Goal: Task Accomplishment & Management: Complete application form

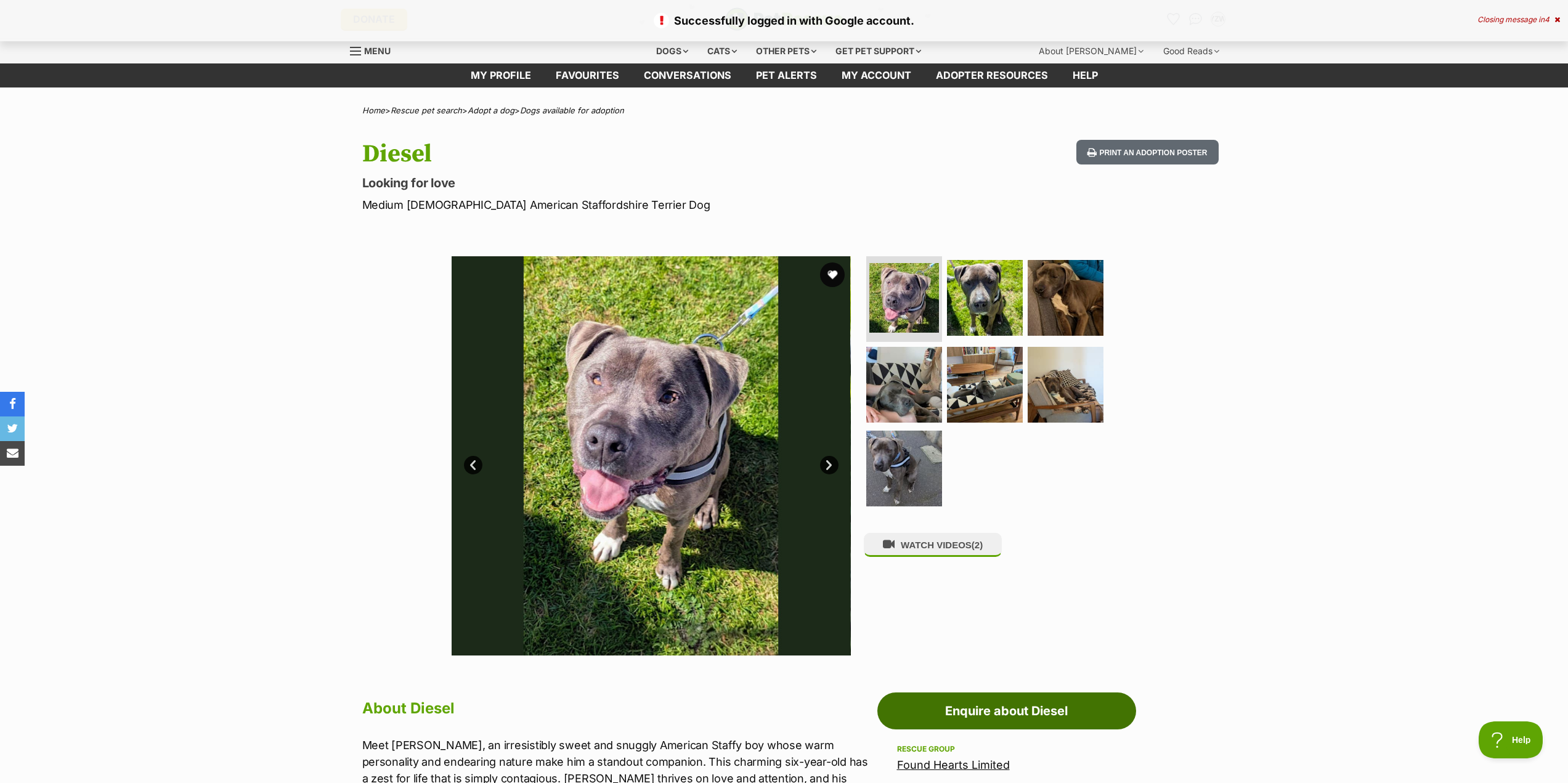
click at [954, 713] on link "Enquire about Diesel" at bounding box center [1007, 712] width 259 height 37
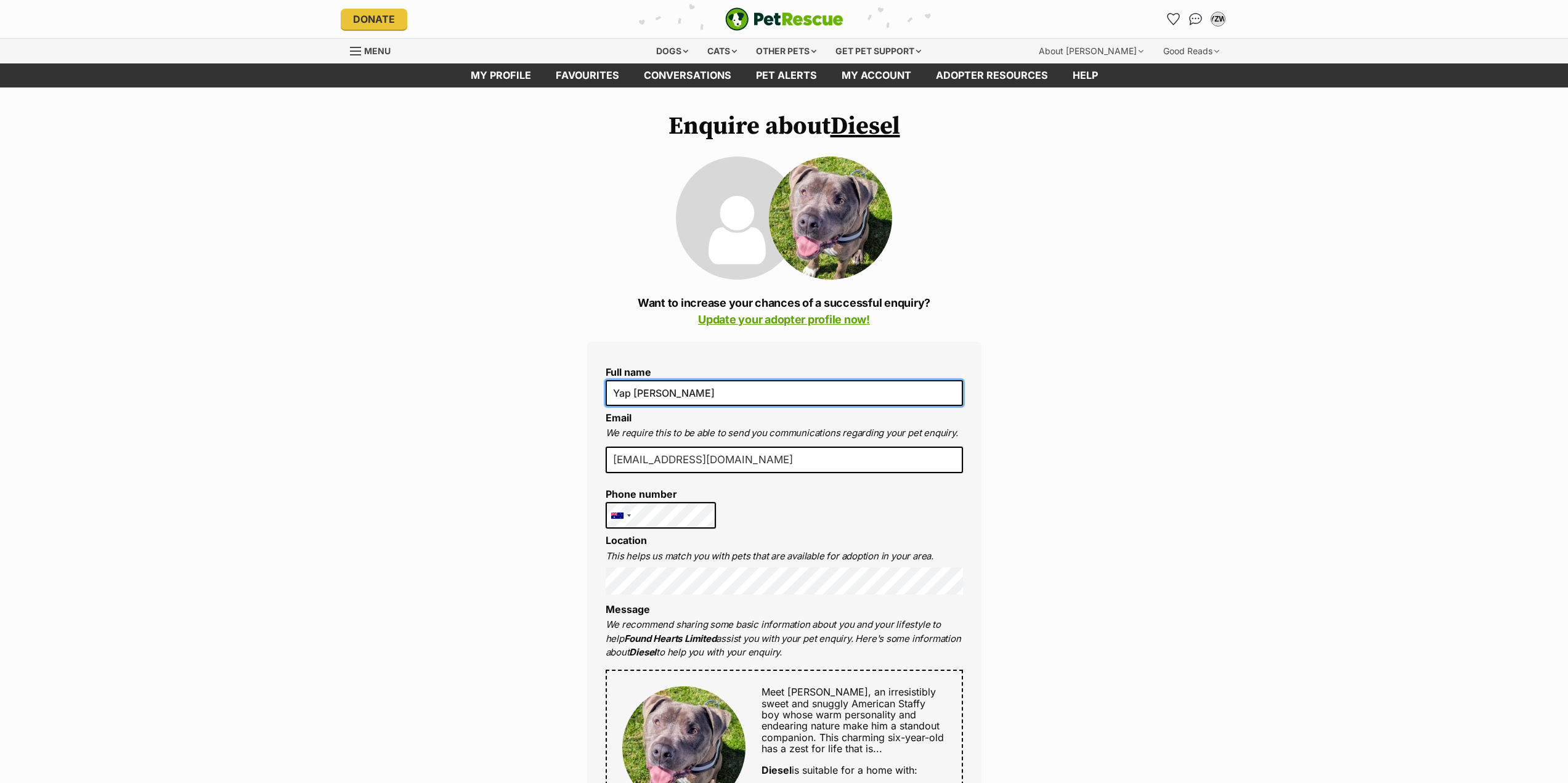
drag, startPoint x: 728, startPoint y: 396, endPoint x: 546, endPoint y: 379, distance: 182.8
type input "Andrew Yap"
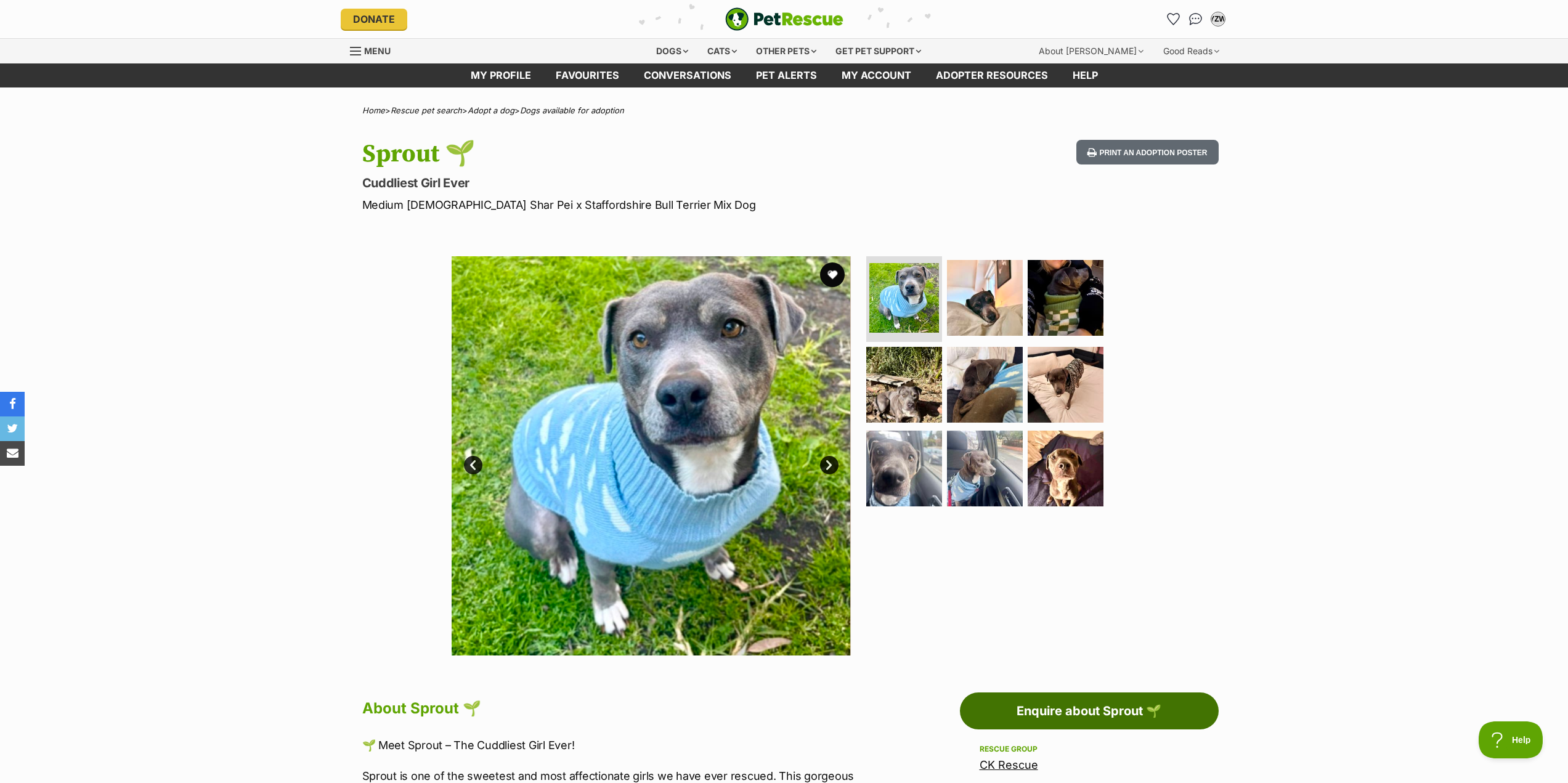
click at [1116, 707] on link "Enquire about Sprout 🌱" at bounding box center [1090, 712] width 259 height 37
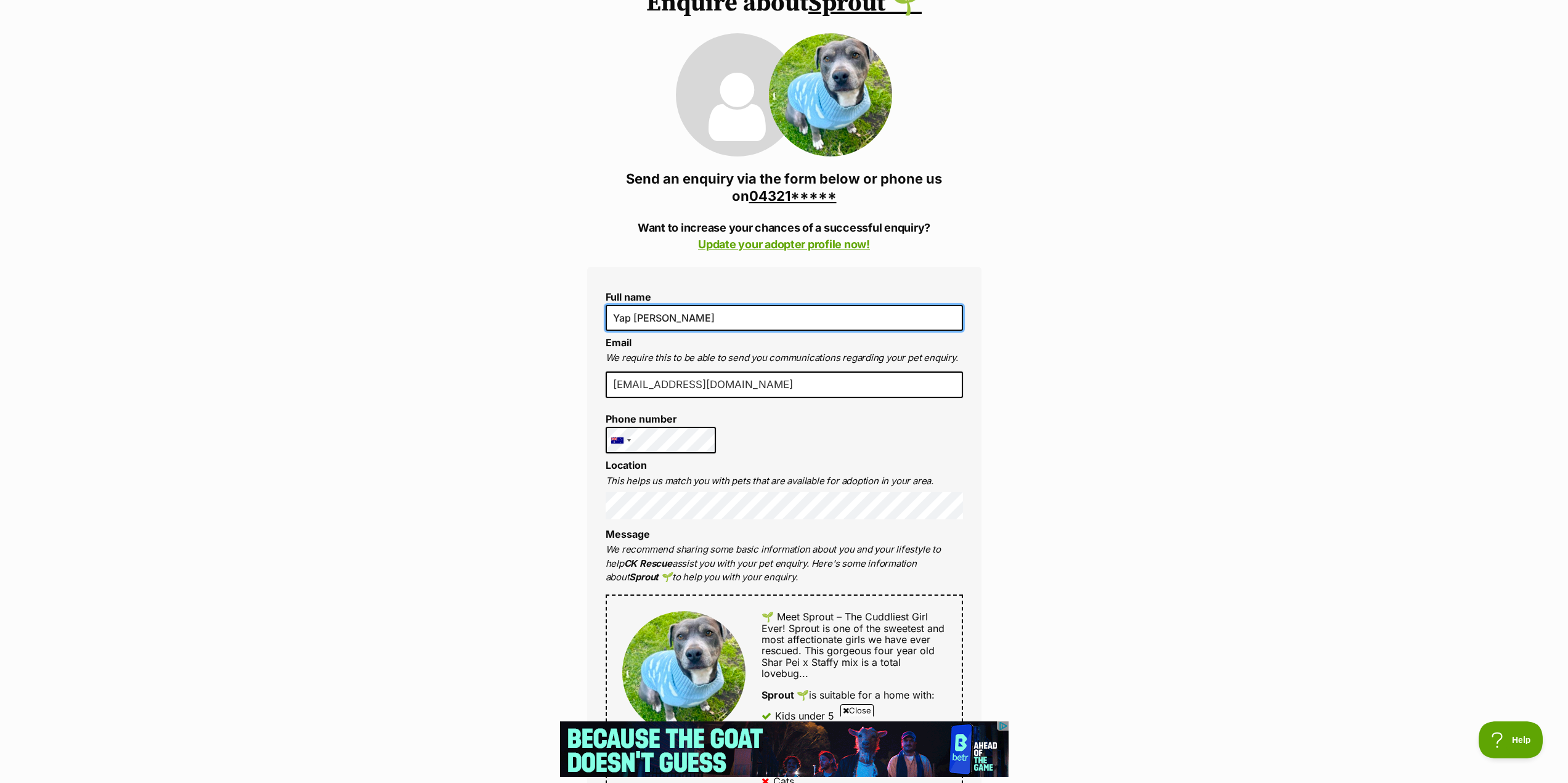
click at [652, 322] on input "Yap [PERSON_NAME]" at bounding box center [784, 318] width 357 height 26
type input "Andrew Yap"
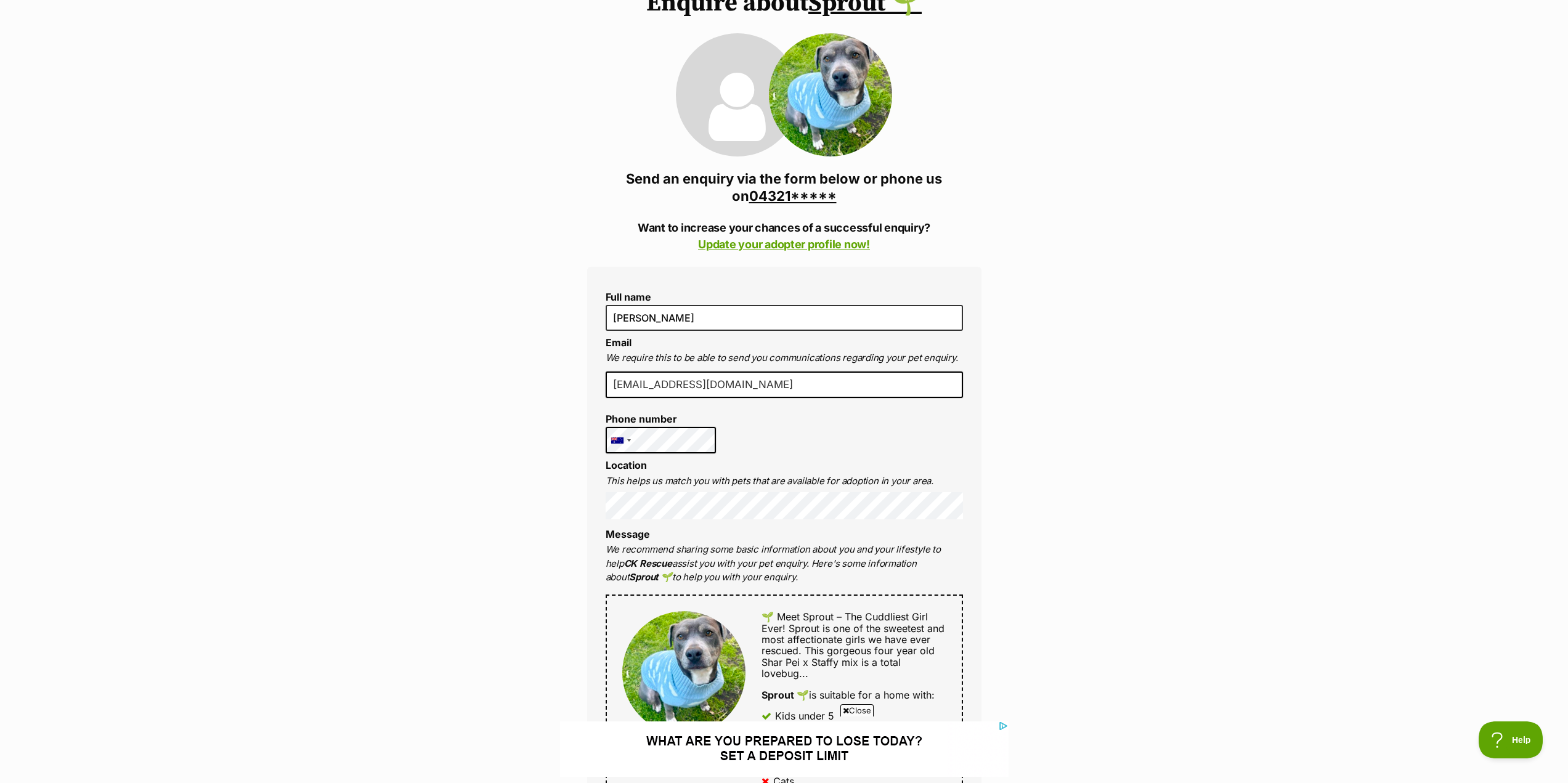
click at [879, 535] on li "Message We recommend sharing some basic information about you and your lifestyl…" at bounding box center [784, 556] width 357 height 56
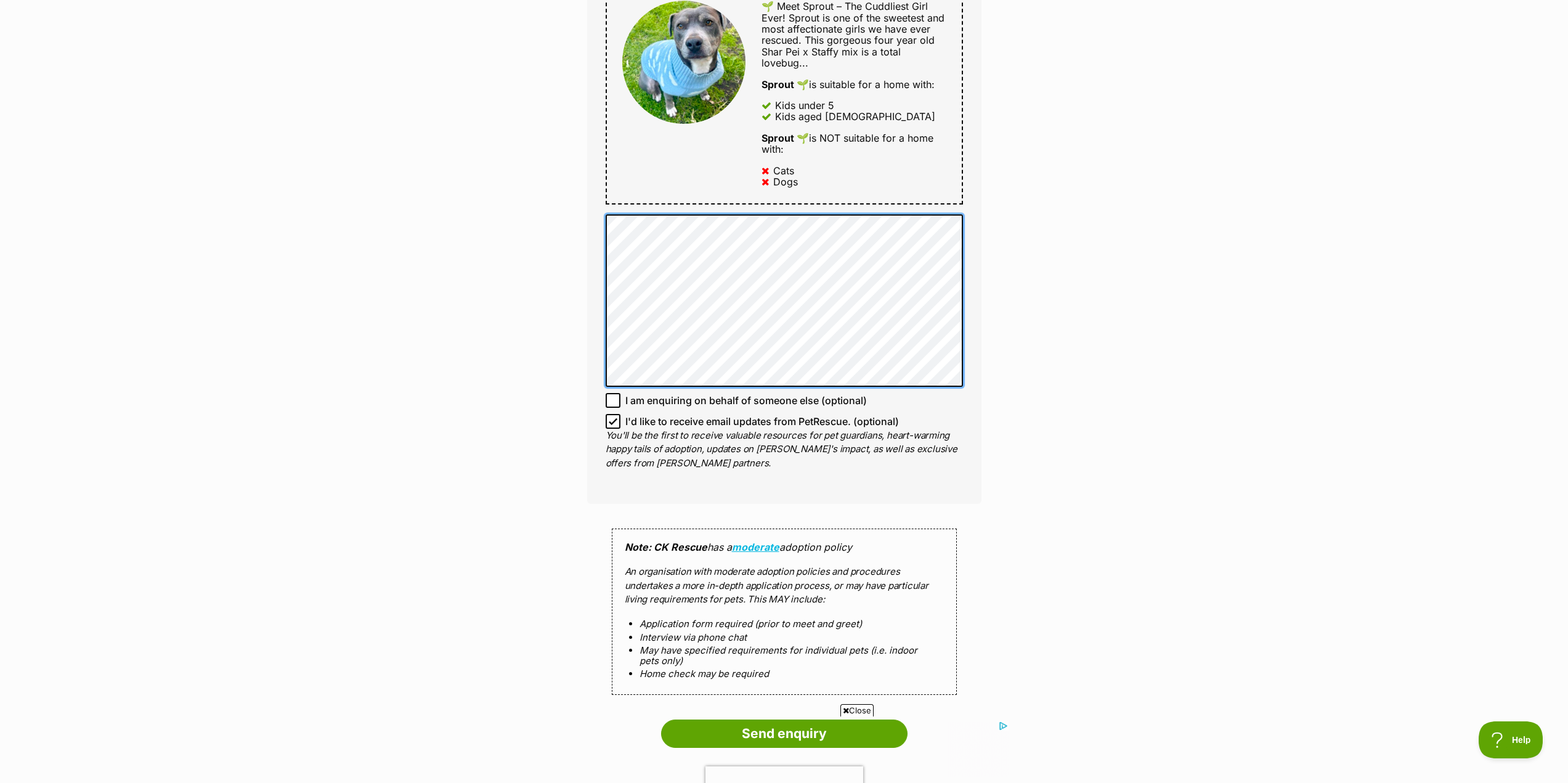
scroll to position [739, 0]
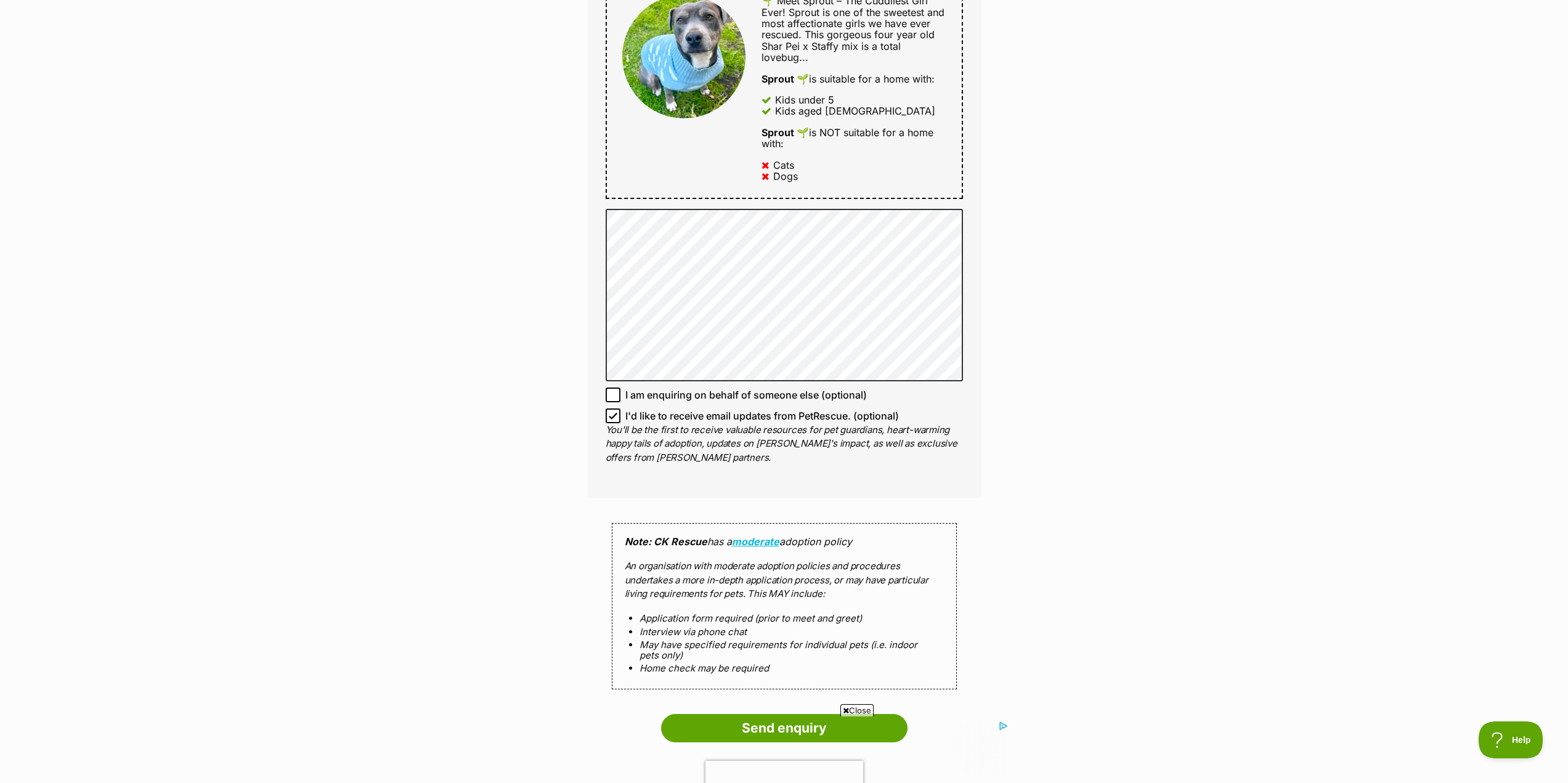
click at [1013, 414] on div "Enquire about Sprout 🌱 0432165734 Send an enquiry via the form below or phone u…" at bounding box center [784, 166] width 1568 height 1588
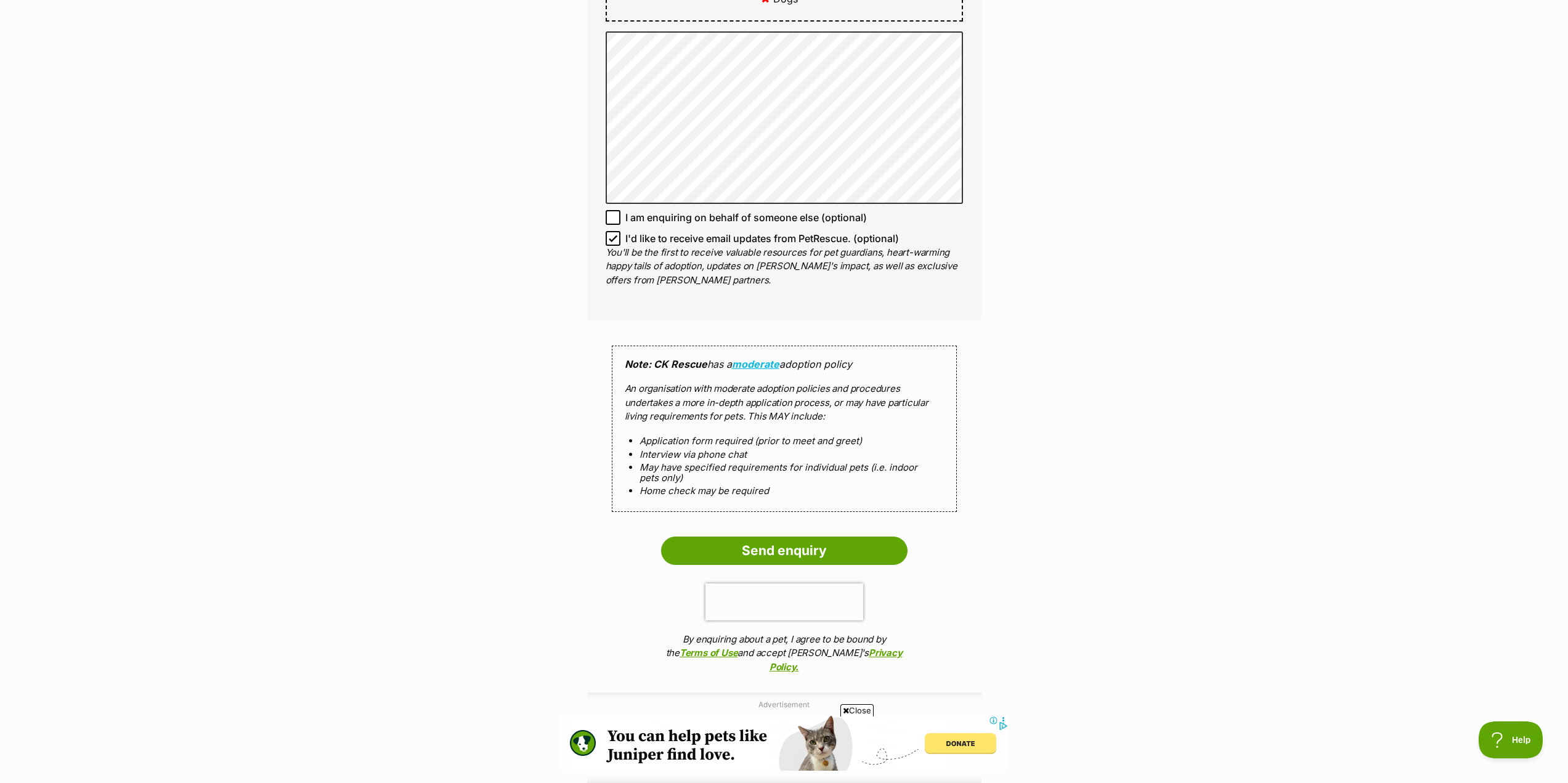
scroll to position [616, 0]
